Goal: Information Seeking & Learning: Learn about a topic

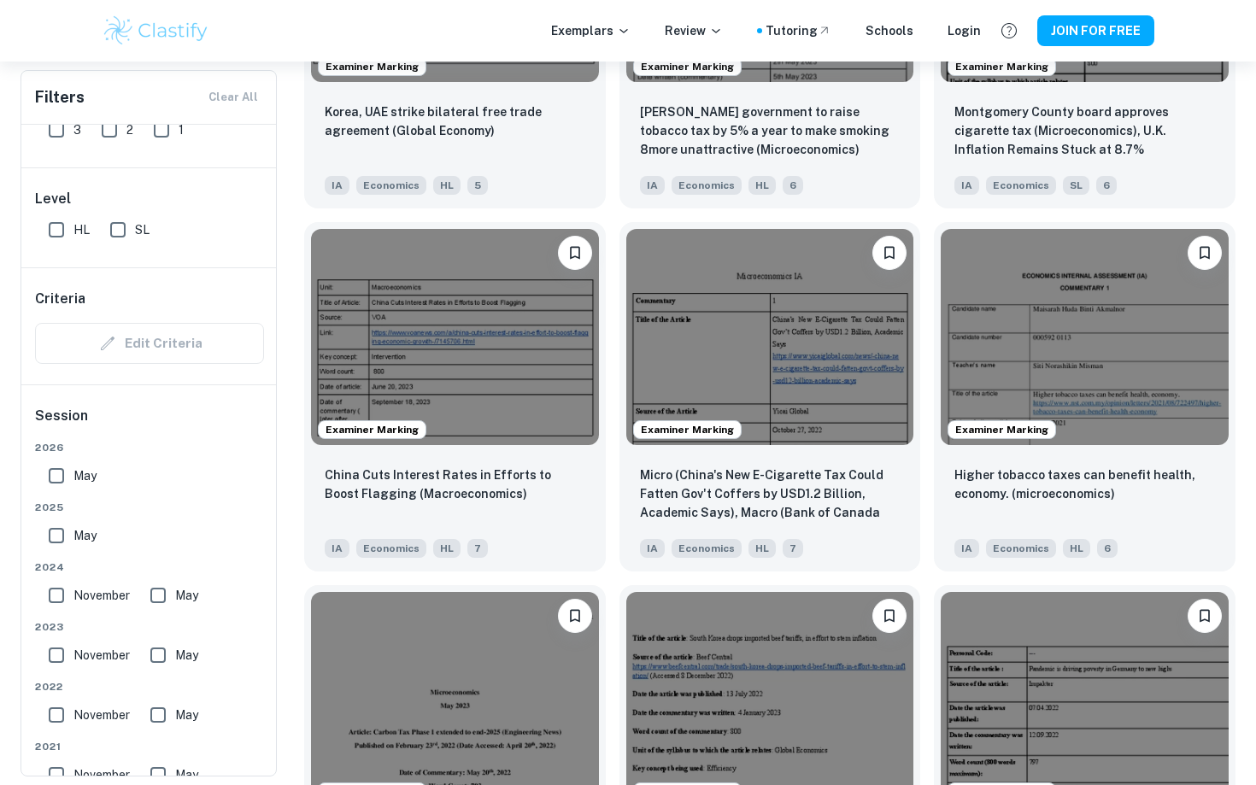
scroll to position [3932, 0]
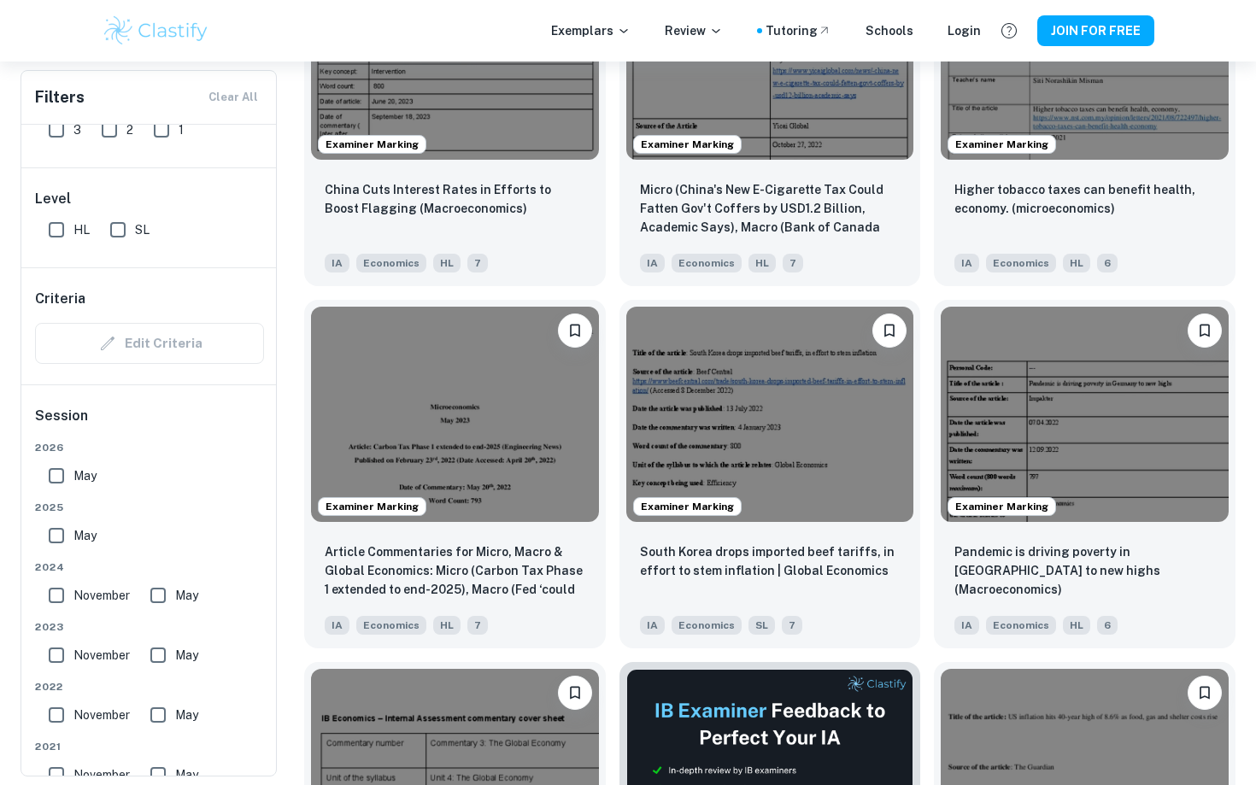
click at [122, 231] on input "SL" at bounding box center [118, 230] width 34 height 34
checkbox input "true"
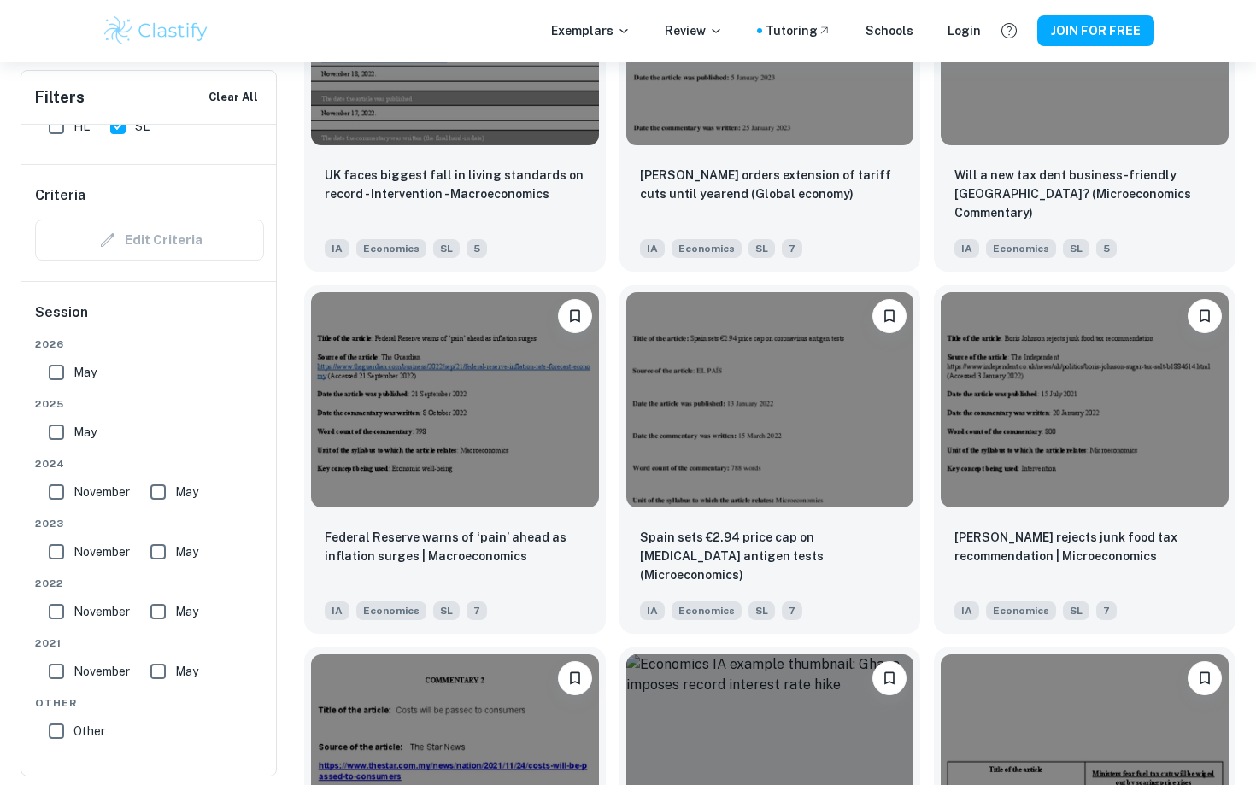
scroll to position [0, 0]
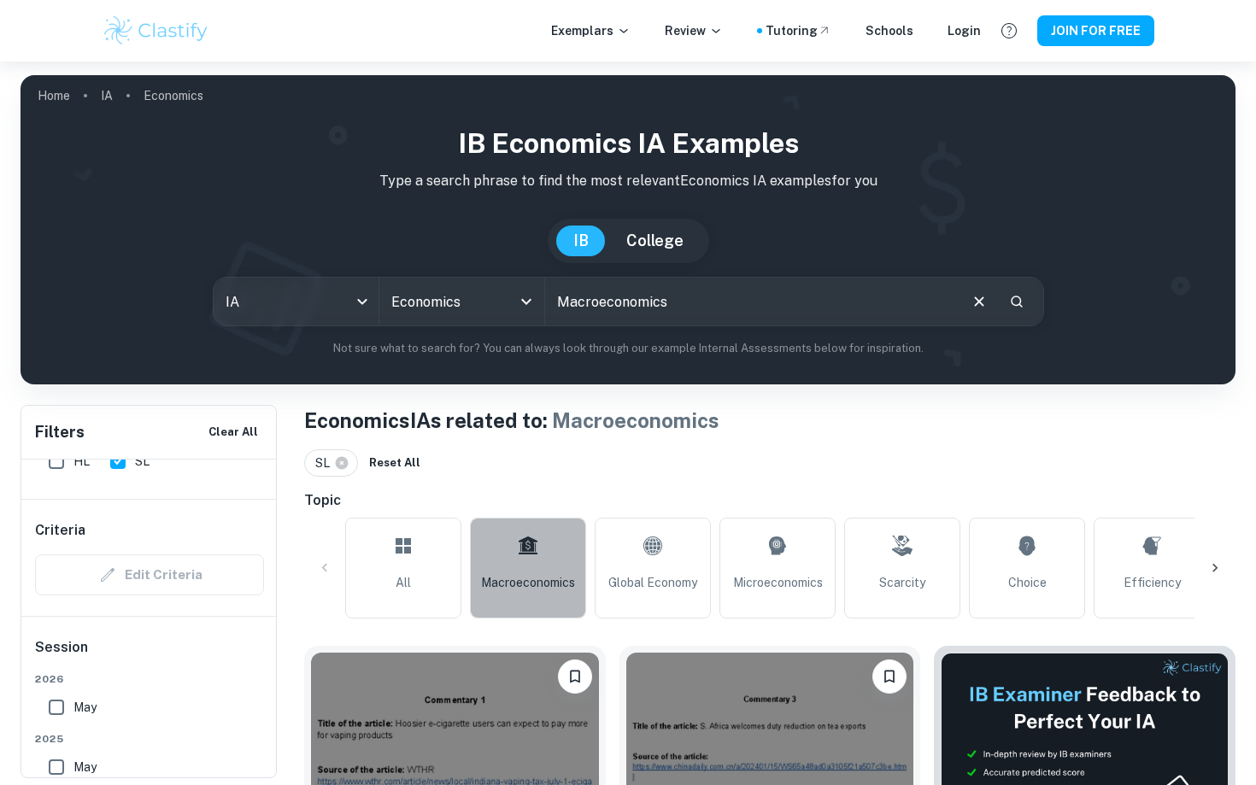
click at [560, 569] on link "Macroeconomics" at bounding box center [528, 568] width 116 height 101
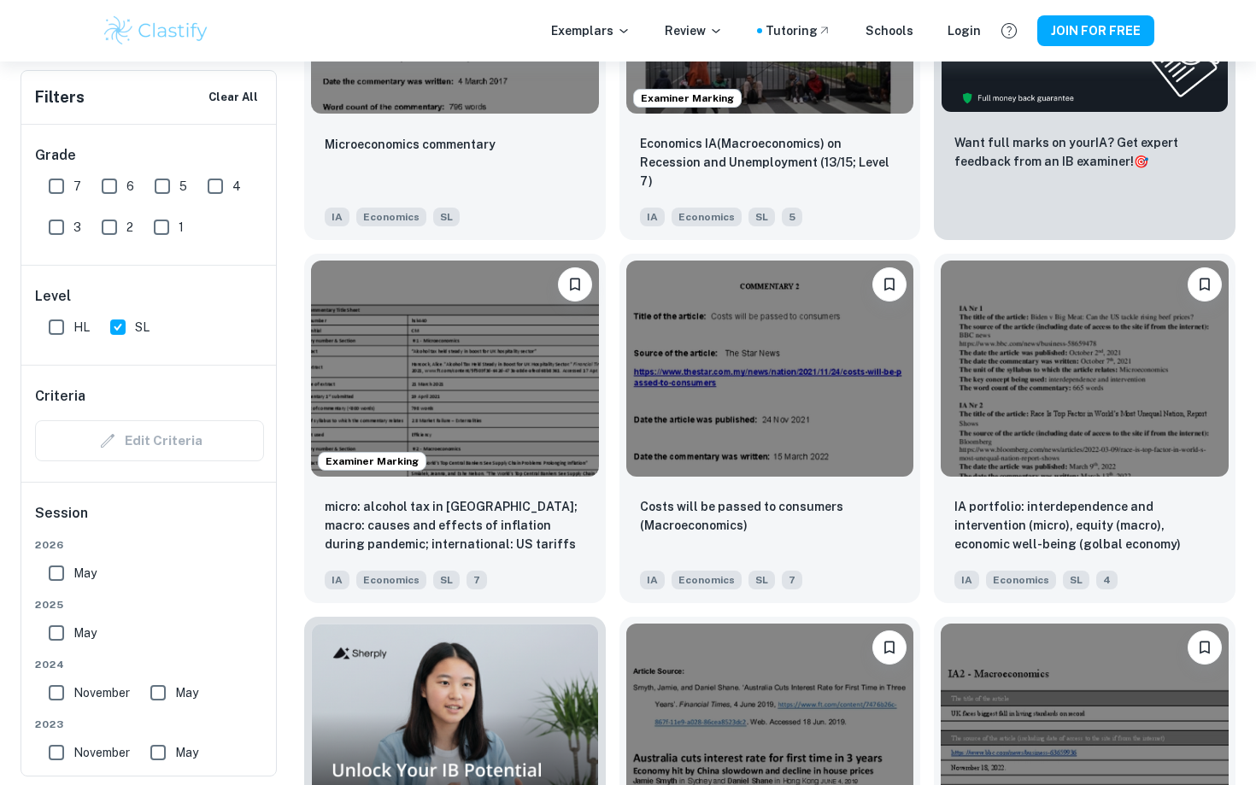
click at [68, 179] on input "7" at bounding box center [56, 186] width 34 height 34
checkbox input "true"
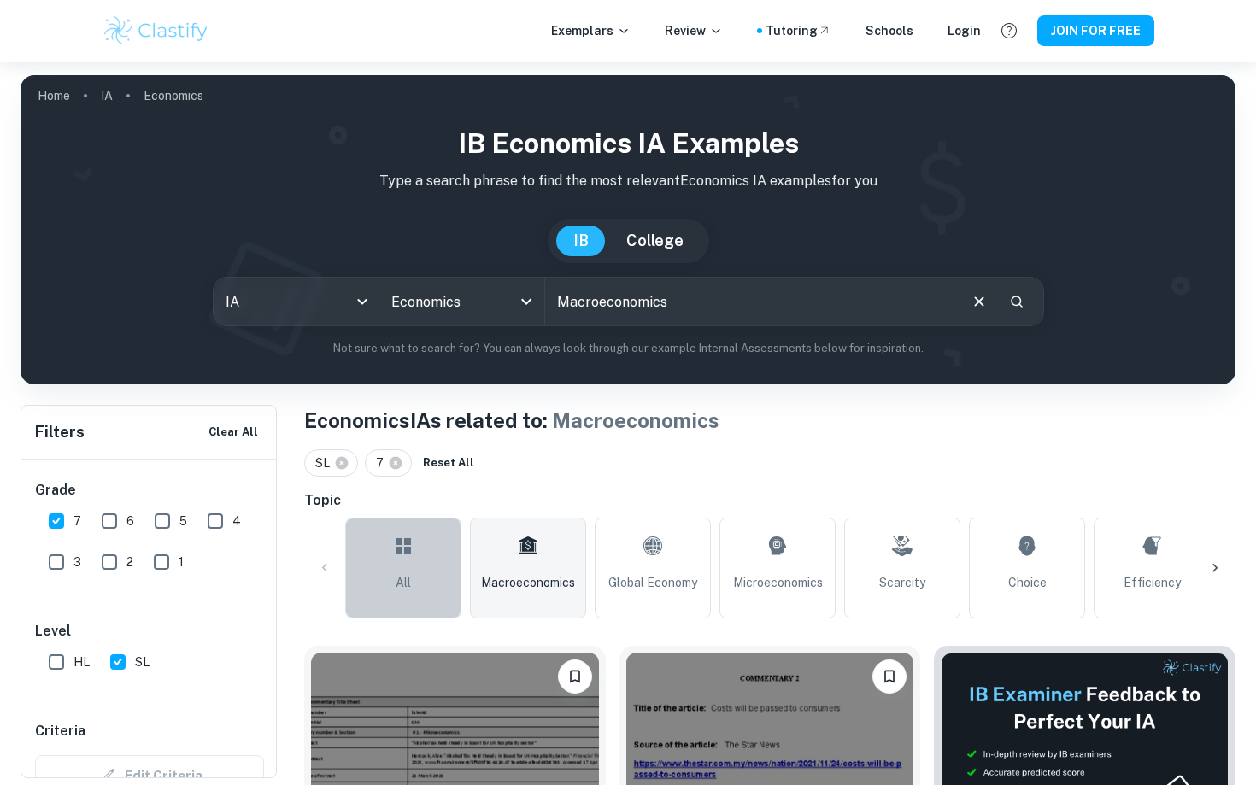
click at [387, 550] on link "All" at bounding box center [403, 568] width 116 height 101
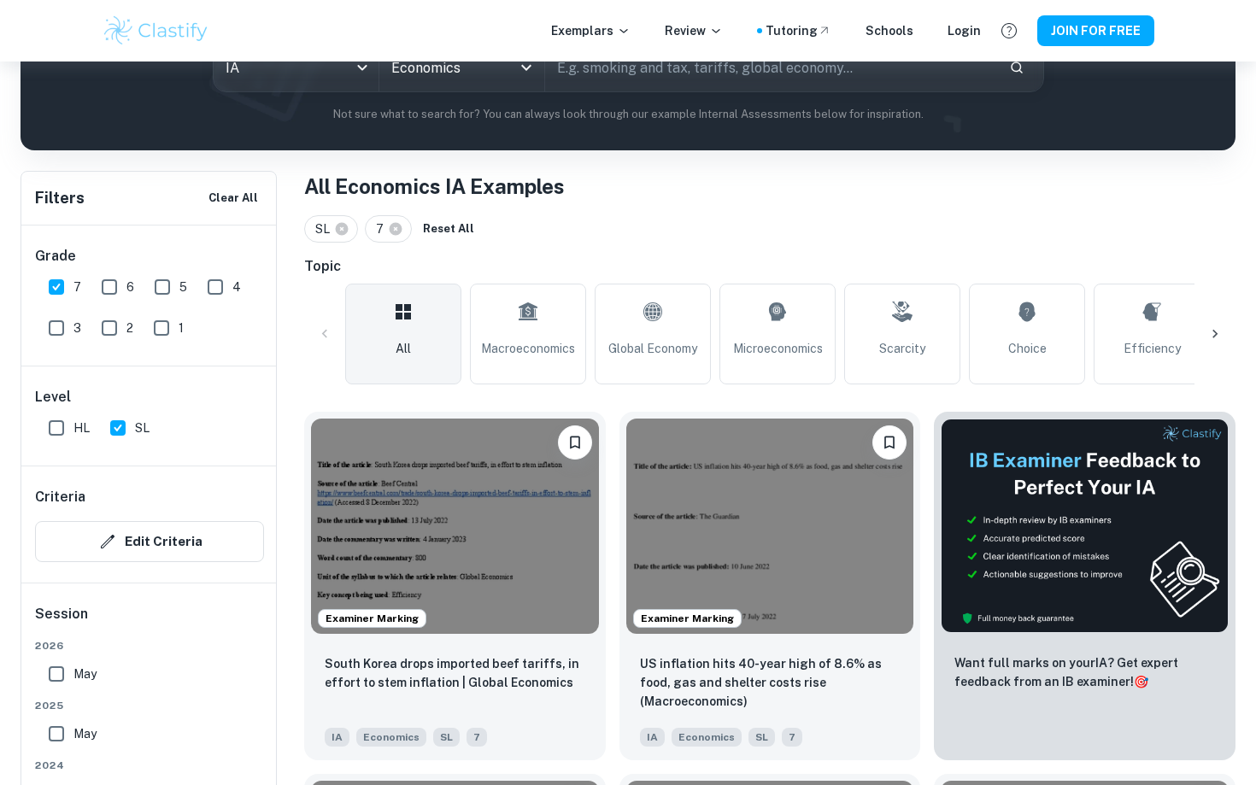
scroll to position [261, 0]
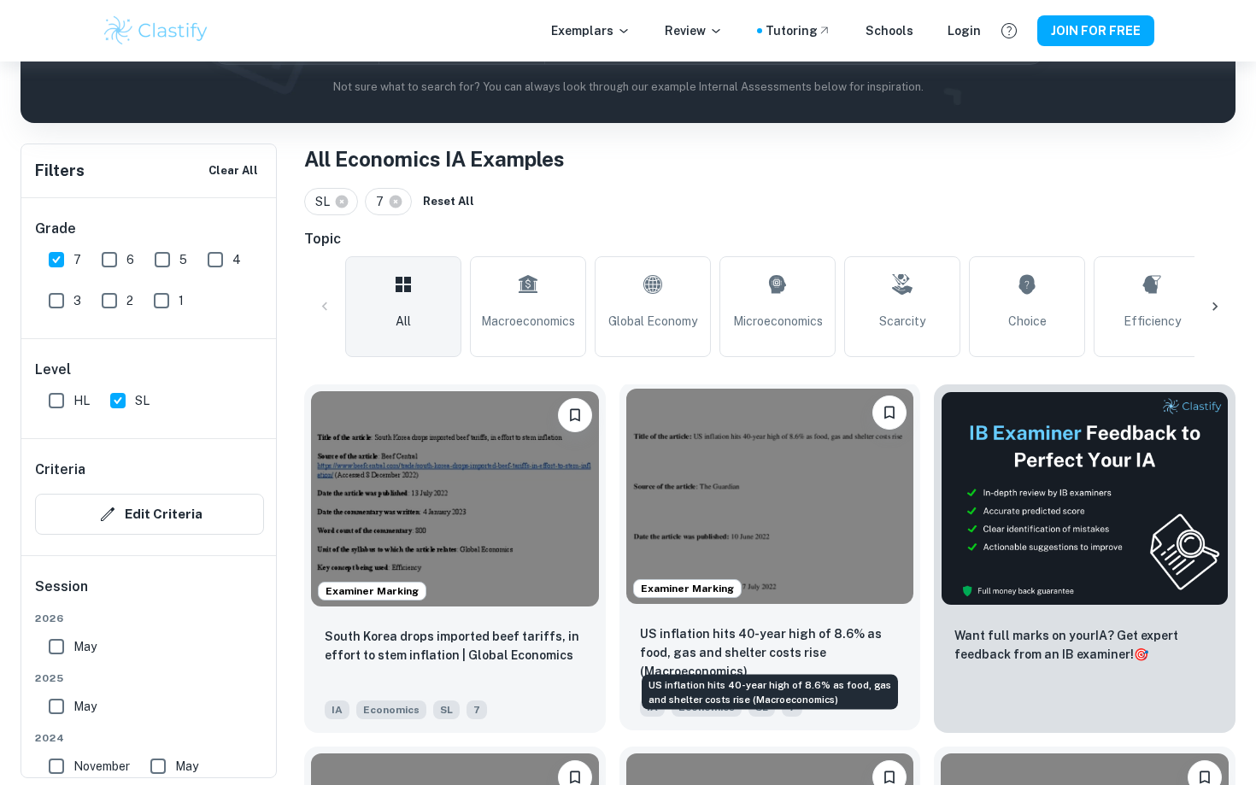
click at [771, 643] on p "US inflation hits 40-year high of 8.6% as food, gas and shelter costs rise (Mac…" at bounding box center [770, 653] width 261 height 56
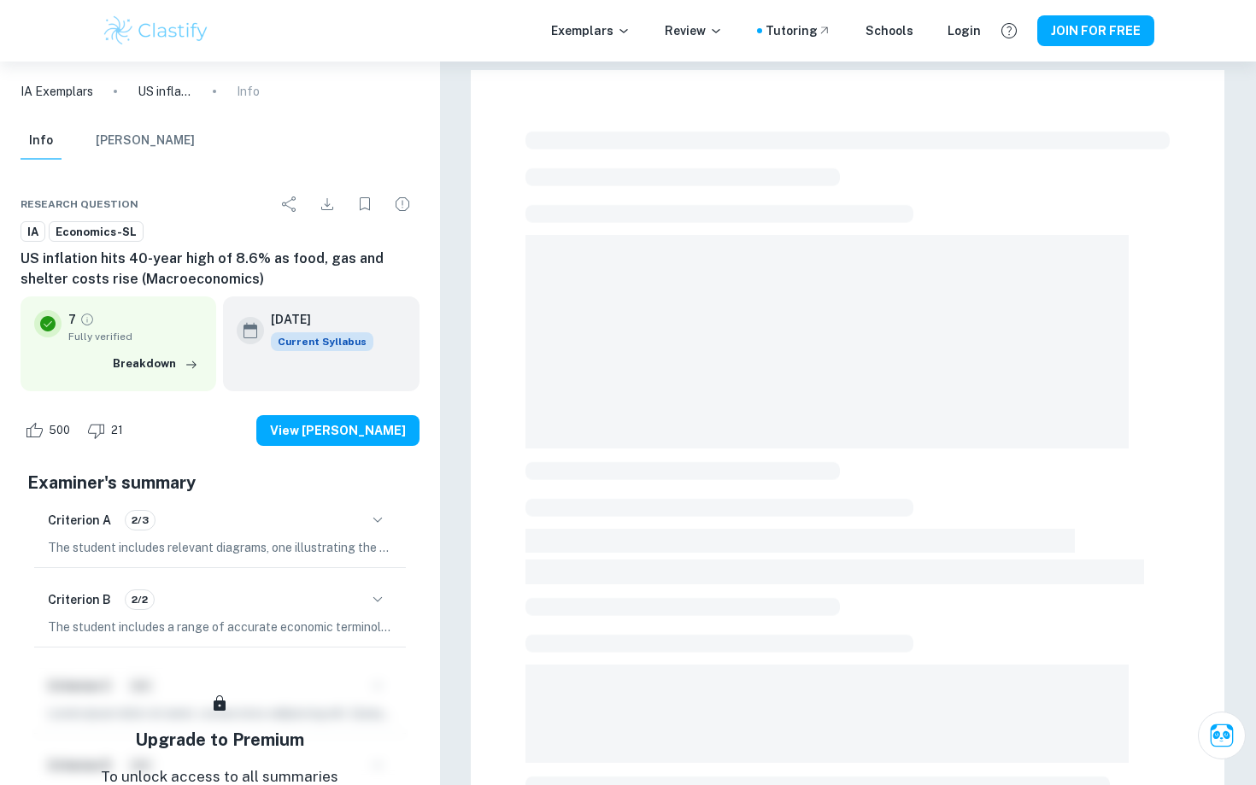
scroll to position [148, 0]
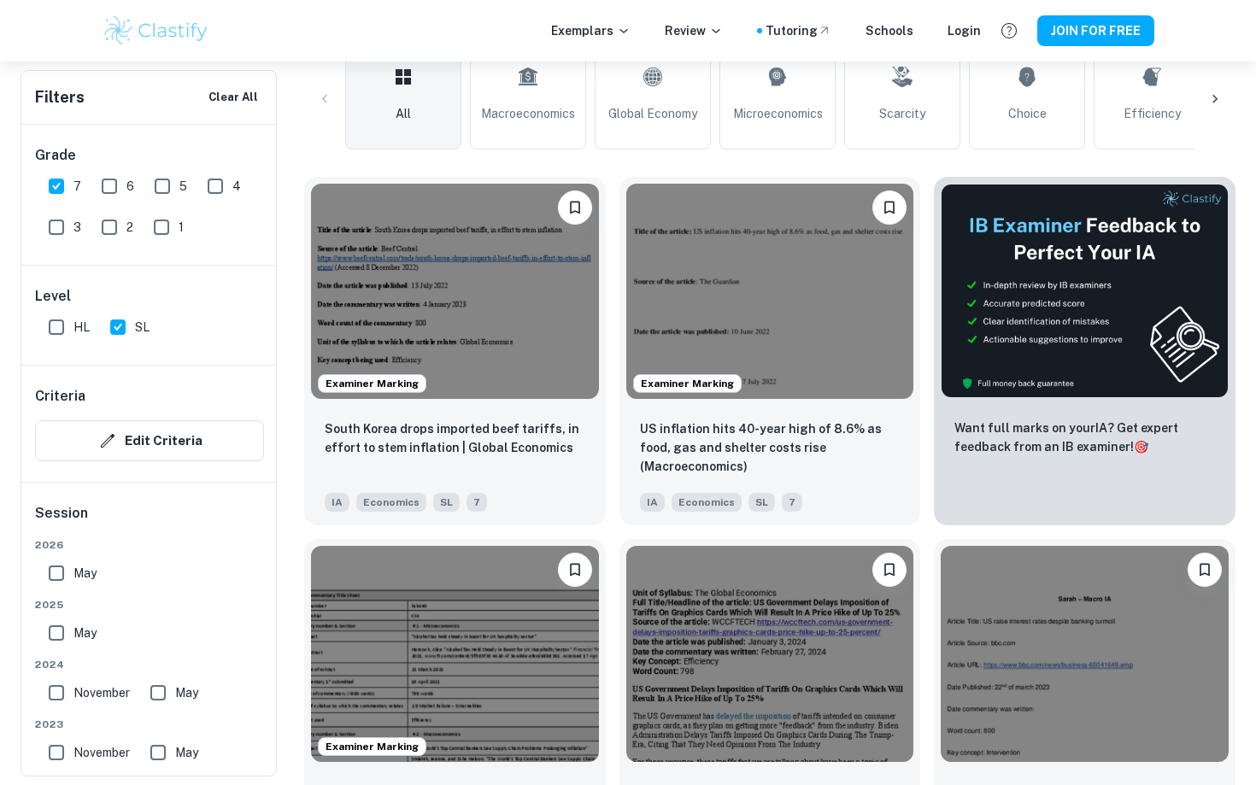
scroll to position [467, 0]
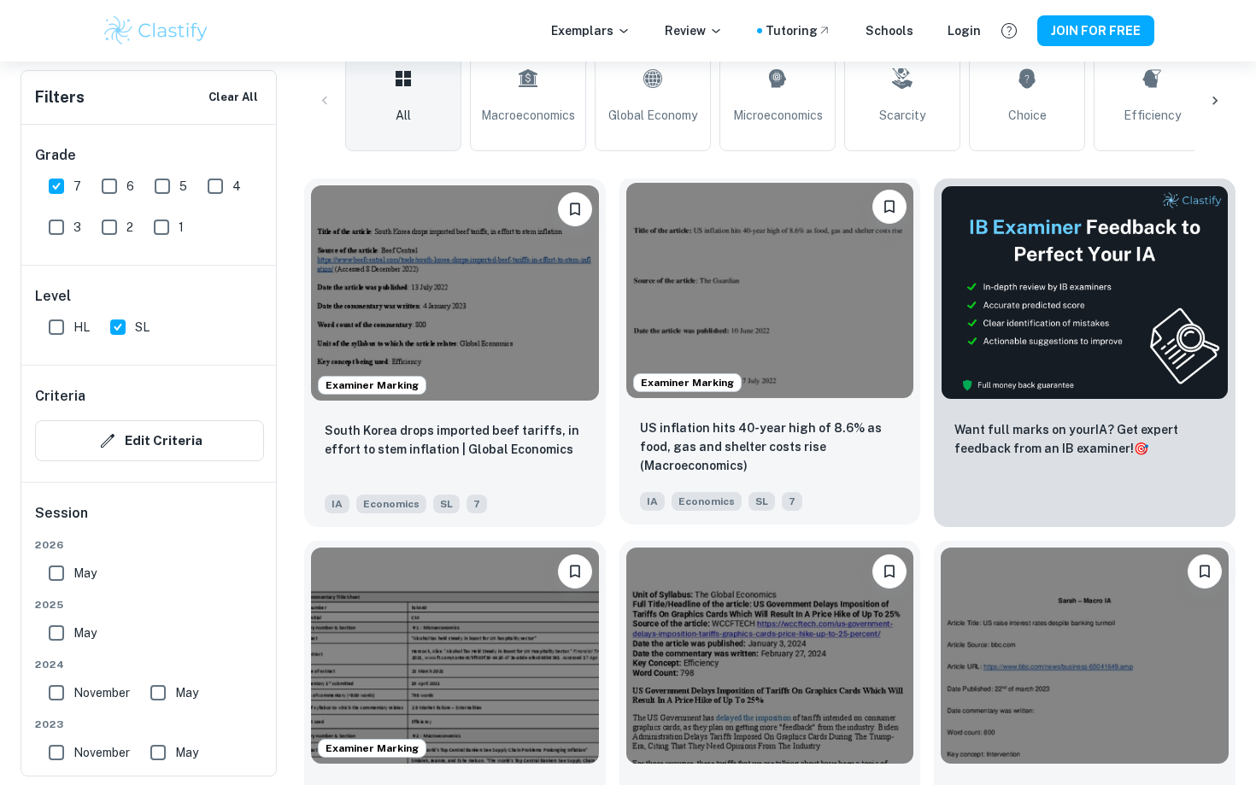
click at [876, 472] on div "US inflation hits 40-year high of 8.6% as food, gas and shelter costs rise (Mac…" at bounding box center [770, 448] width 261 height 58
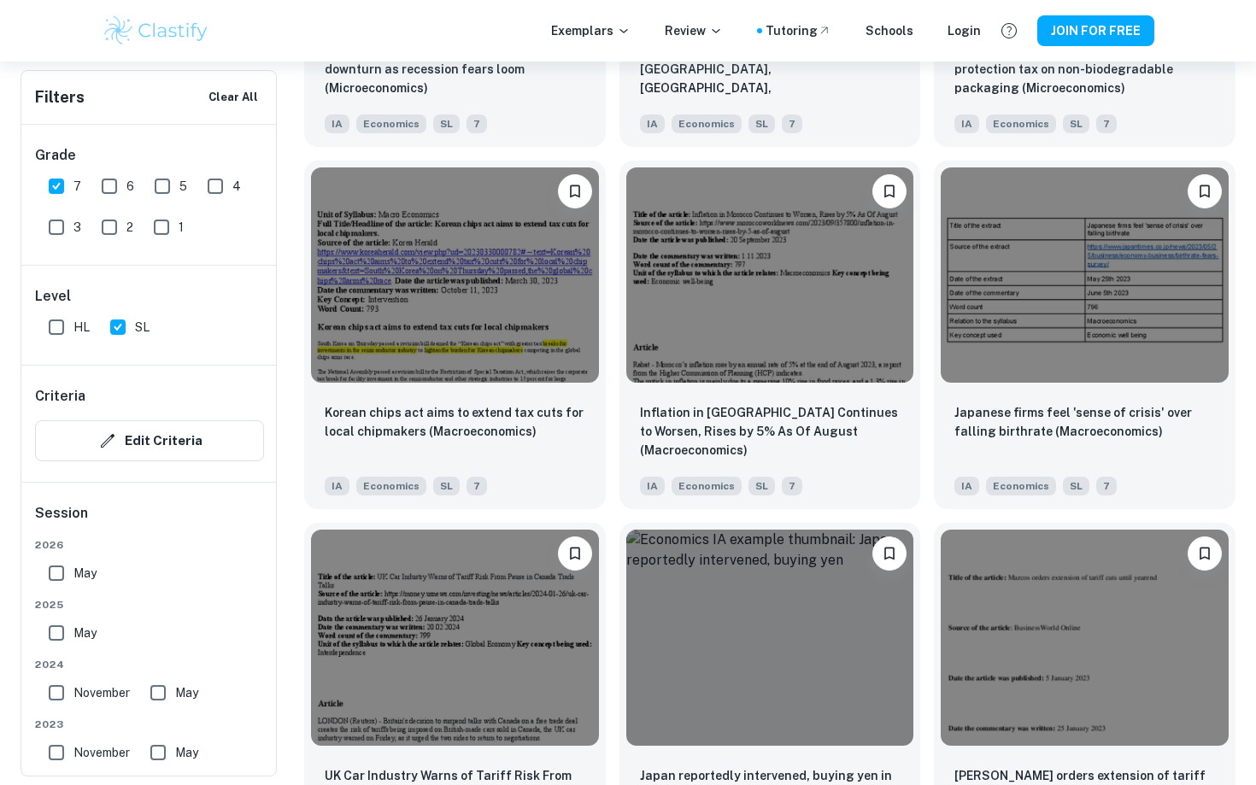
scroll to position [1938, 0]
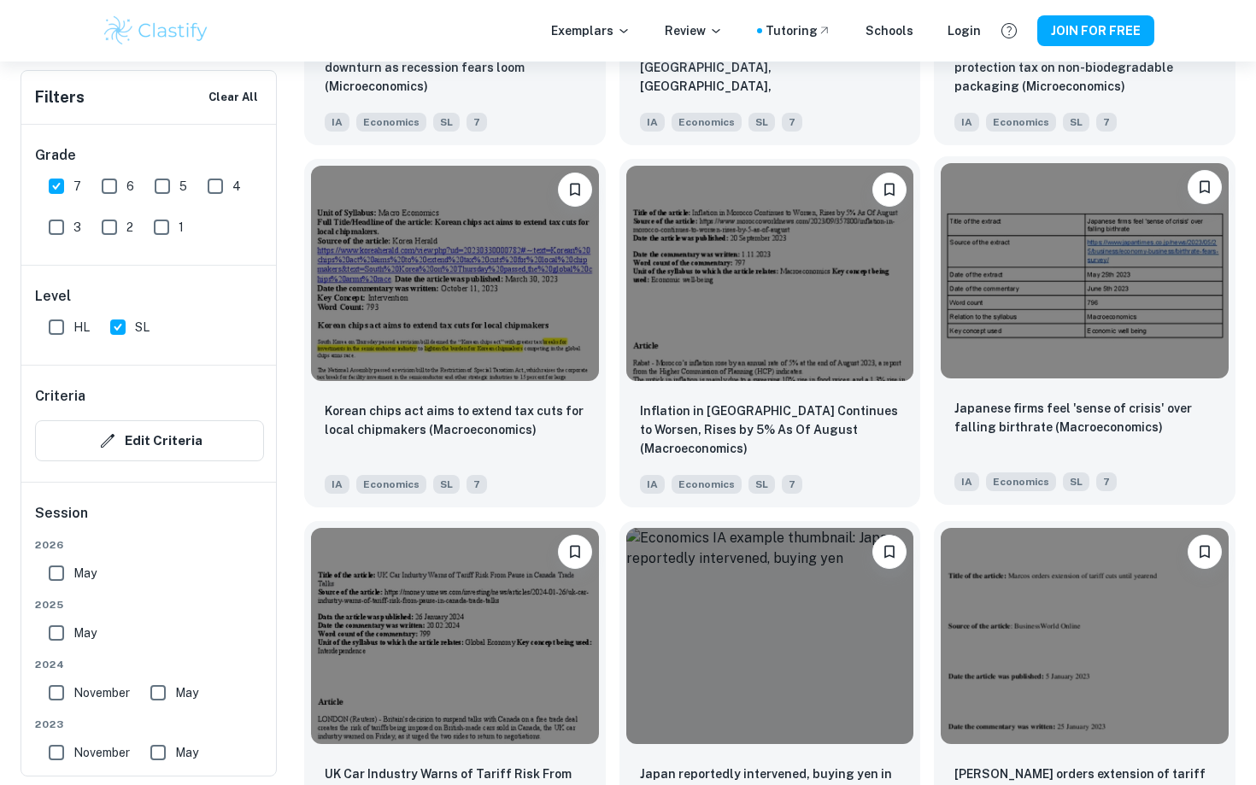
click at [1084, 334] on img at bounding box center [1085, 270] width 288 height 215
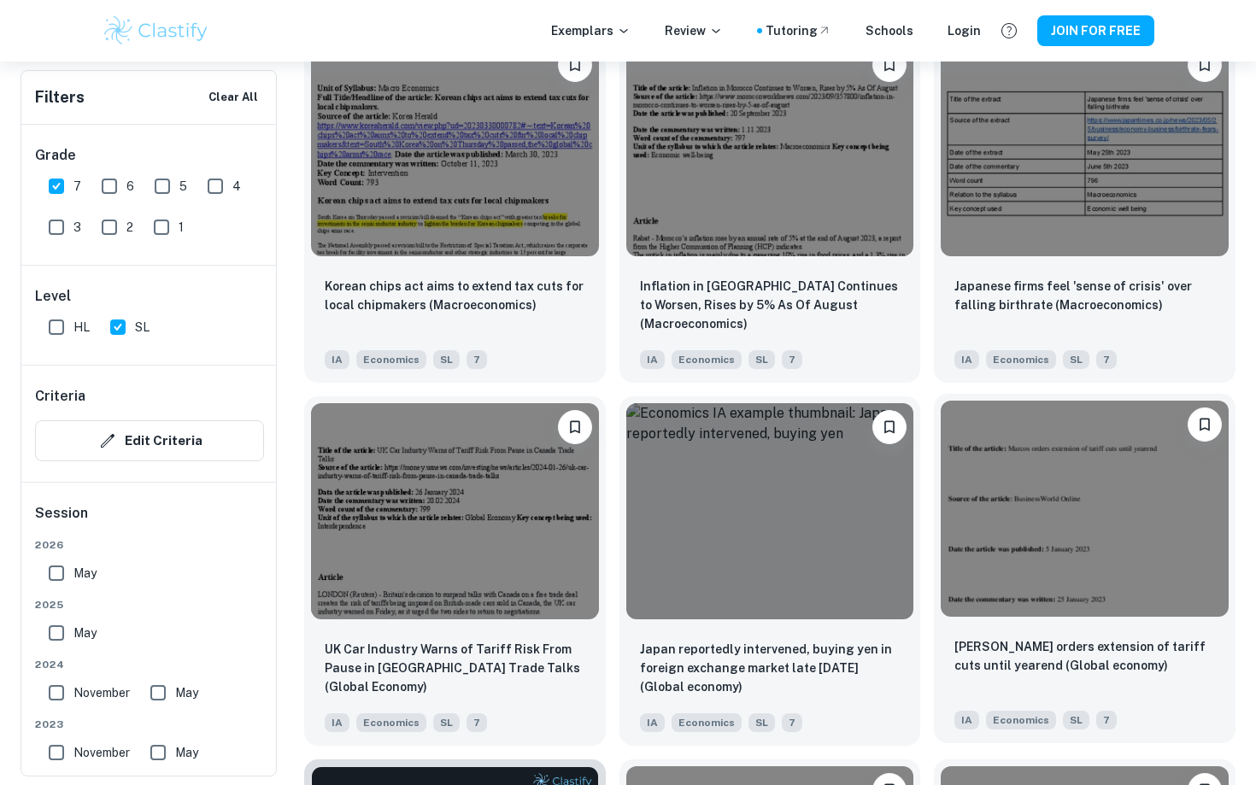
scroll to position [2056, 0]
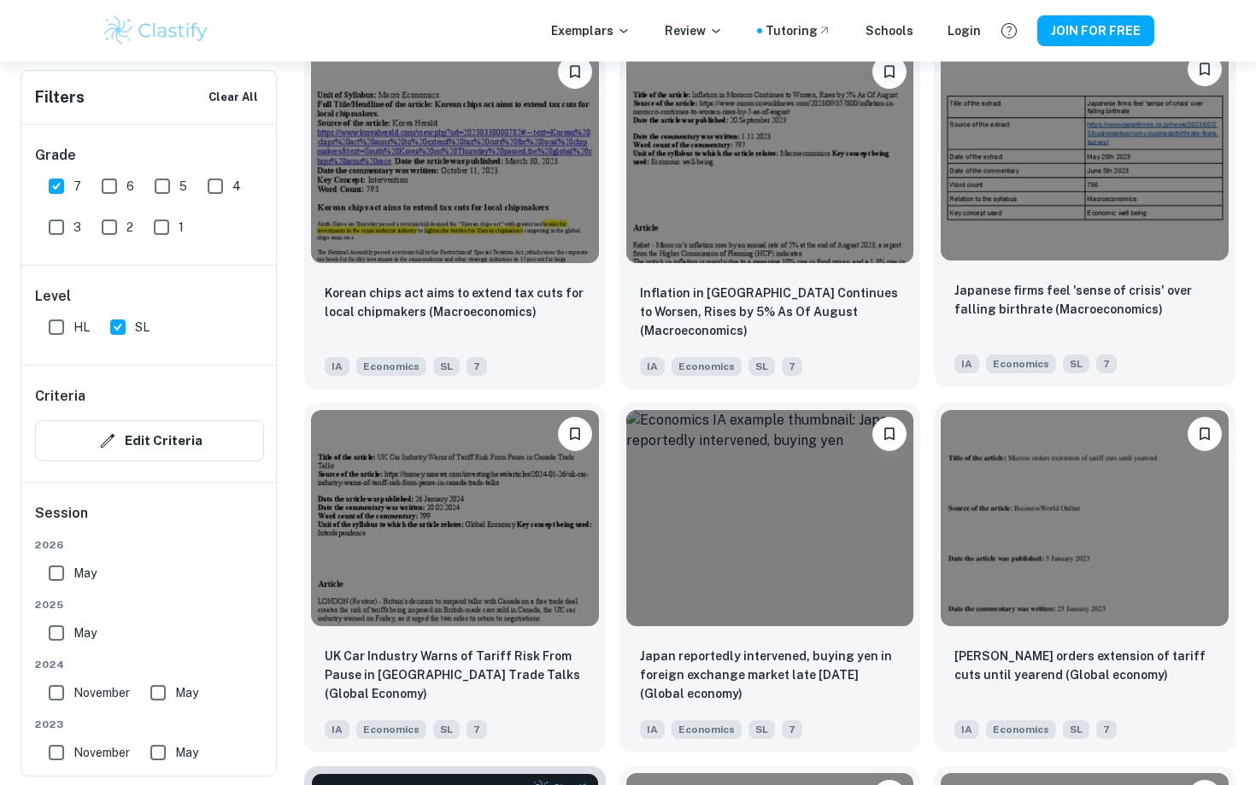
click at [1045, 308] on p "Japanese firms feel 'sense of crisis' over falling birthrate (Macroeconomics)" at bounding box center [1084, 300] width 261 height 38
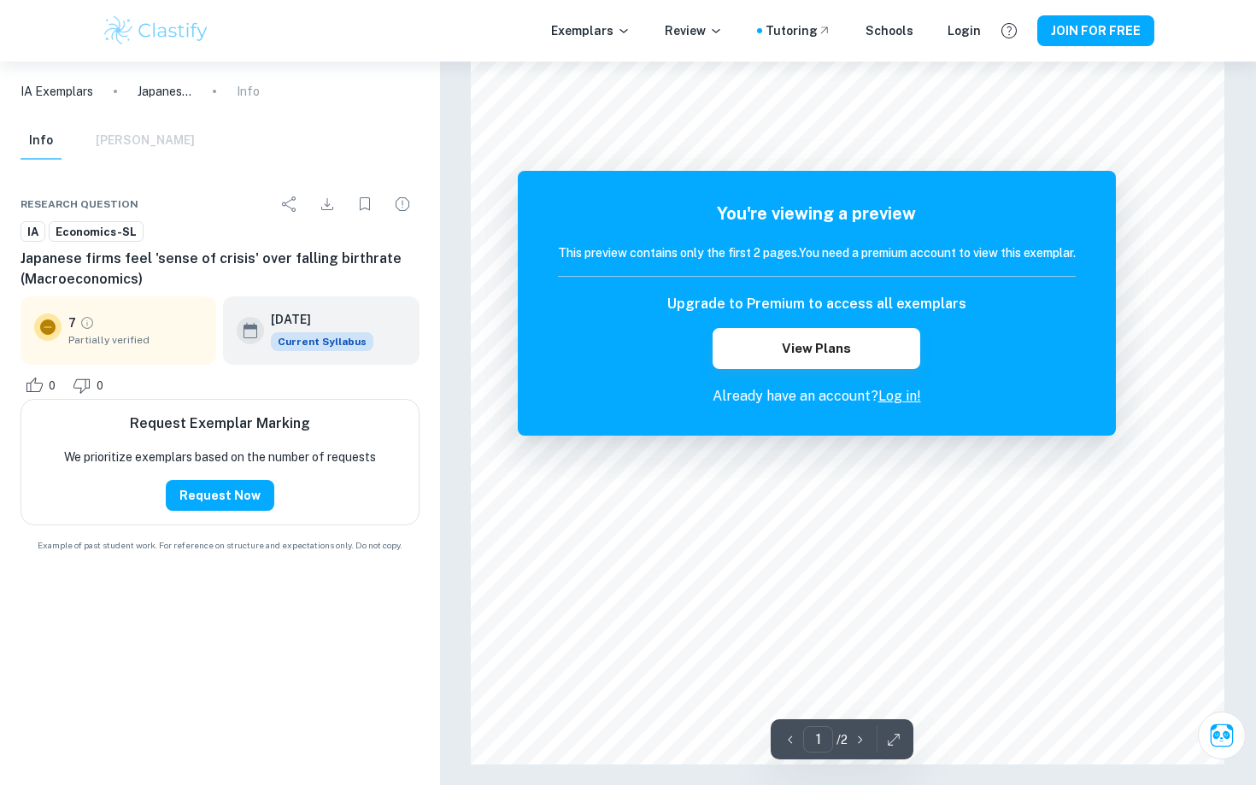
scroll to position [1370, 0]
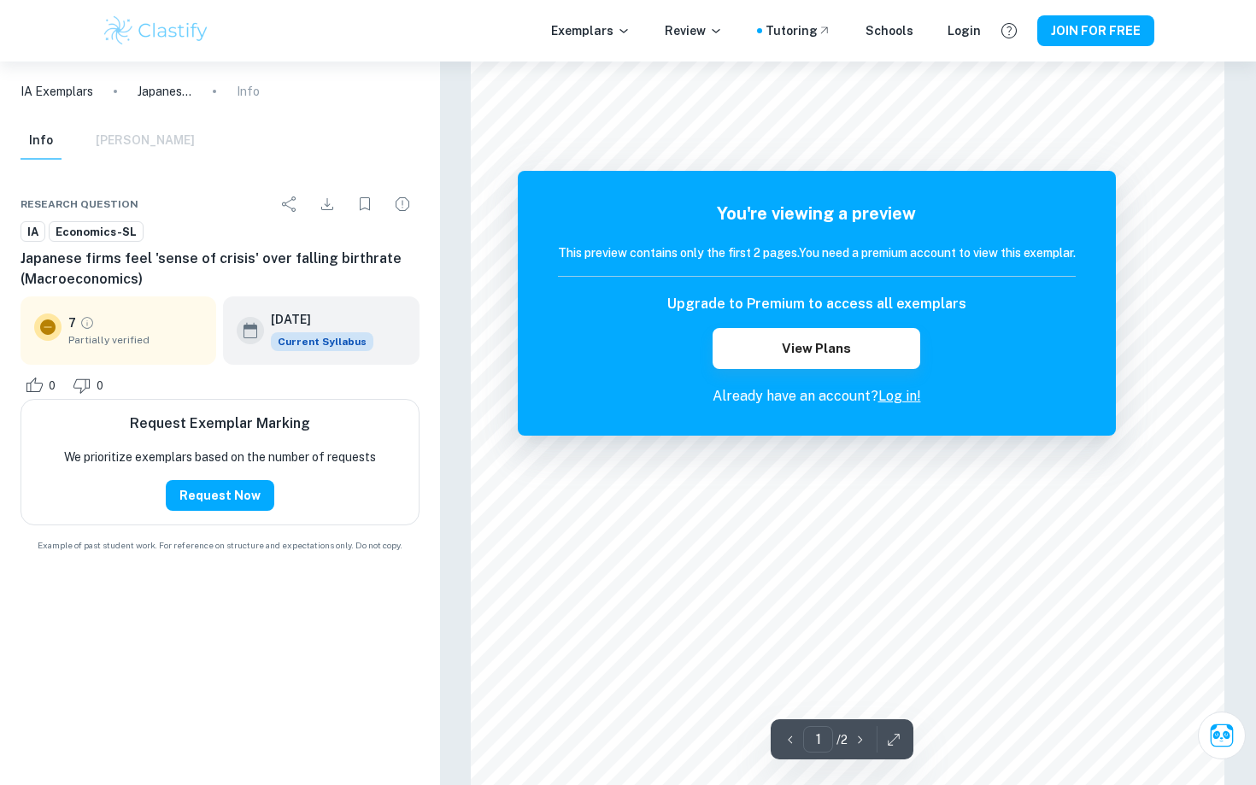
scroll to position [111, 0]
